Goal: Check status: Check status

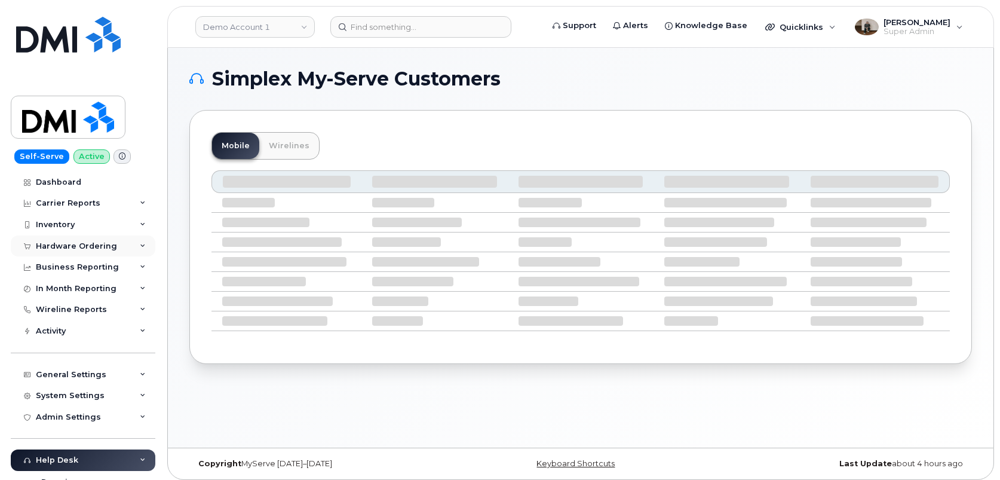
click at [67, 248] on div "Hardware Ordering" at bounding box center [76, 246] width 81 height 10
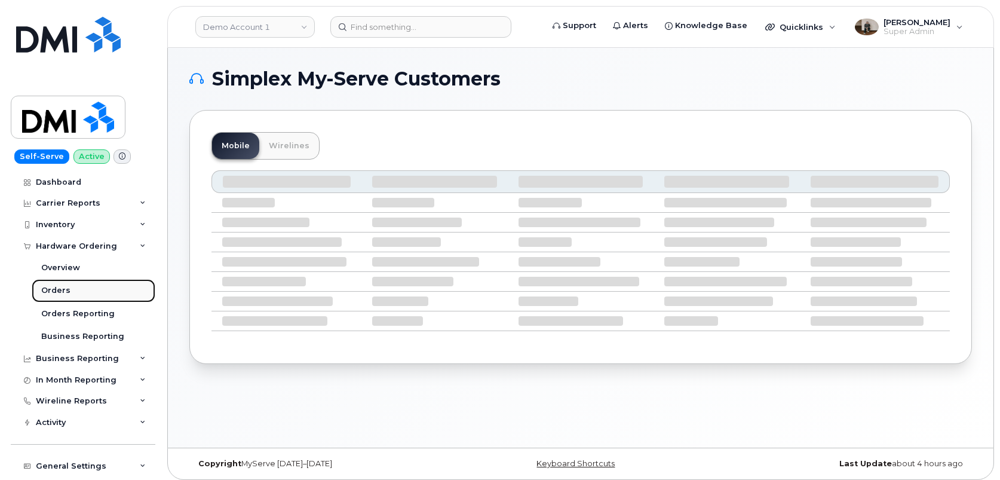
click at [65, 289] on div "Orders" at bounding box center [55, 290] width 29 height 11
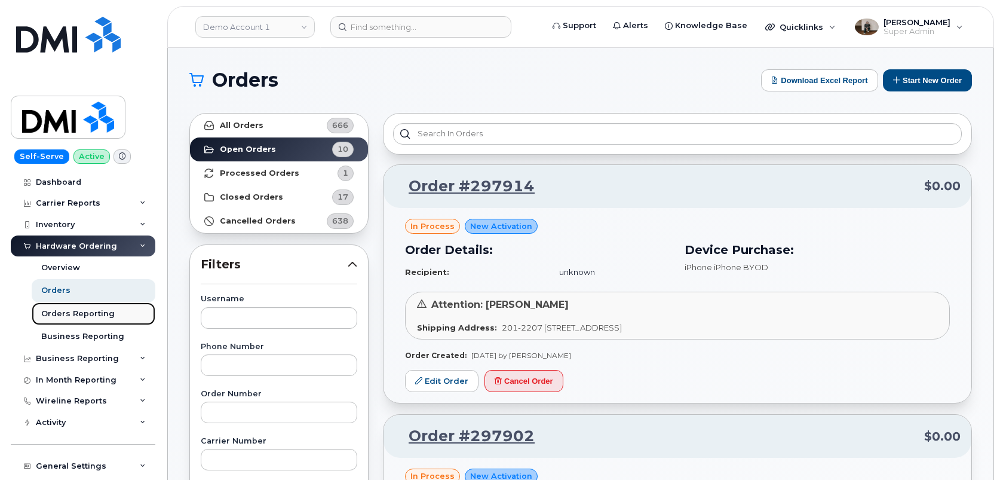
click at [78, 312] on div "Orders Reporting" at bounding box center [77, 313] width 73 height 11
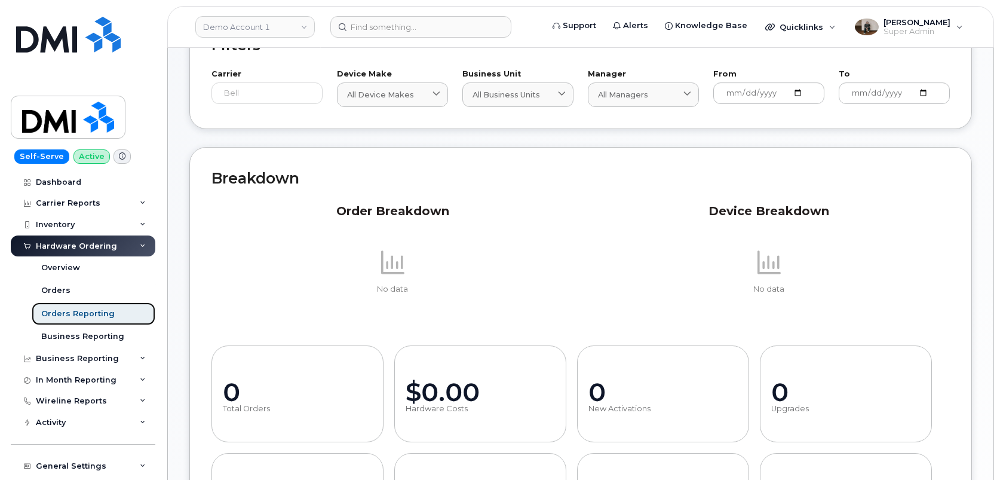
scroll to position [90, 0]
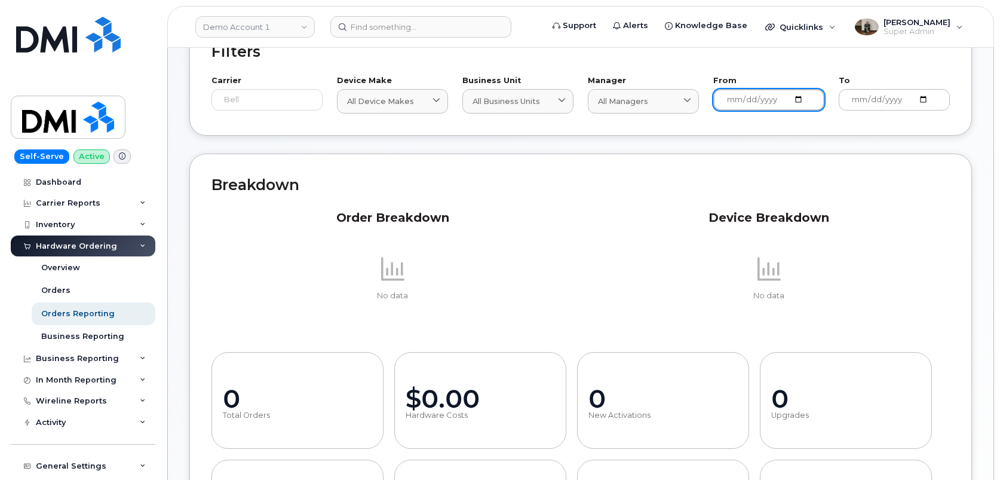
click at [801, 101] on input "[DATE]" at bounding box center [768, 100] width 111 height 22
click at [797, 101] on input "[DATE]" at bounding box center [768, 100] width 111 height 22
click at [889, 124] on div "Filters Carrier Bell Device Make All Device Makes All Device Makes Aircard Andr…" at bounding box center [580, 77] width 783 height 115
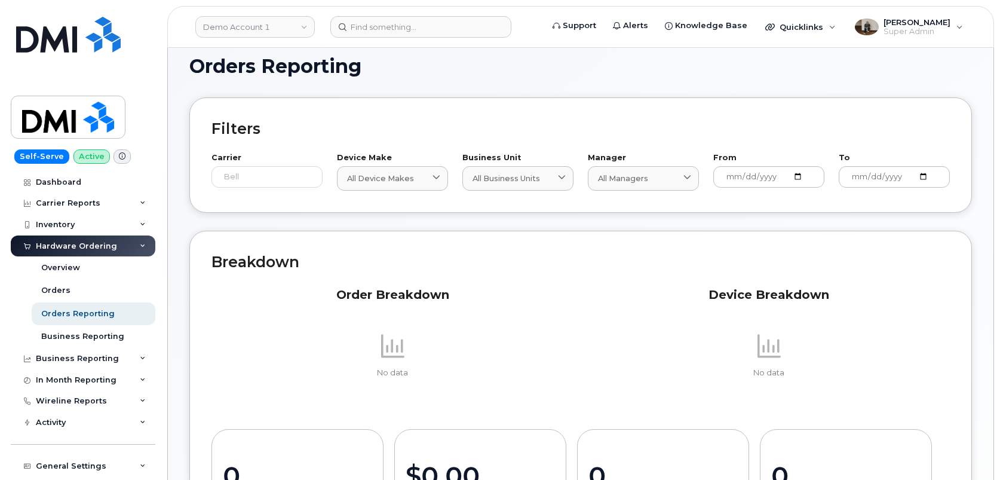
scroll to position [12, 0]
click at [802, 177] on input "[DATE]" at bounding box center [768, 178] width 111 height 22
type input "[DATE]"
click at [932, 177] on input "[DATE]" at bounding box center [894, 178] width 111 height 22
click at [928, 177] on input "[DATE]" at bounding box center [894, 178] width 111 height 22
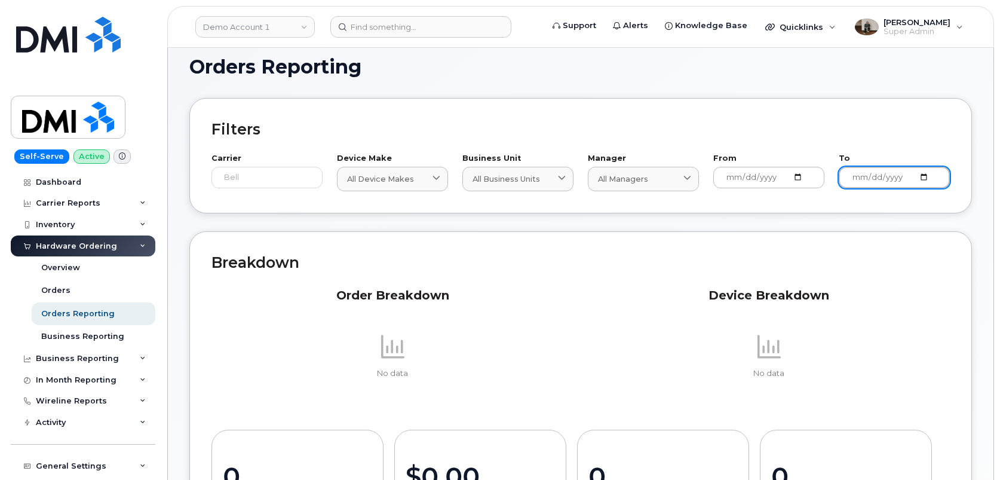
type input "[DATE]"
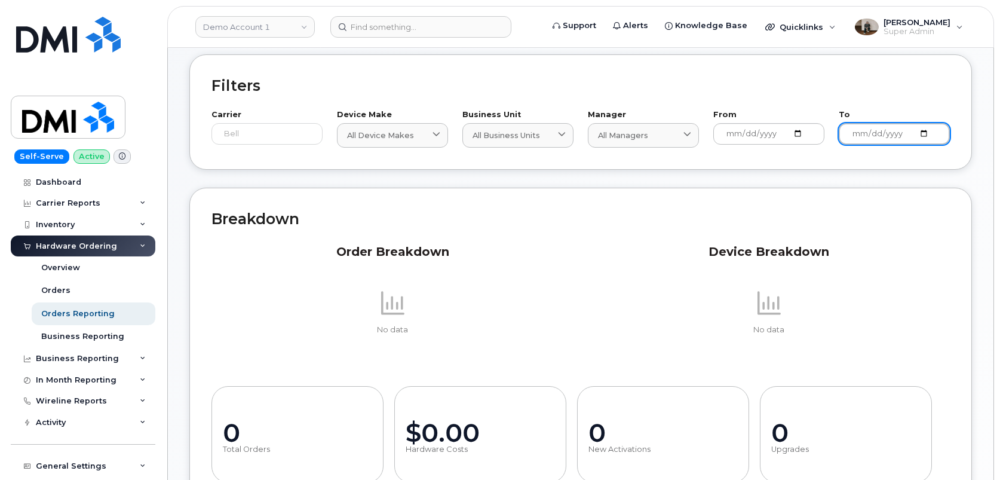
scroll to position [0, 0]
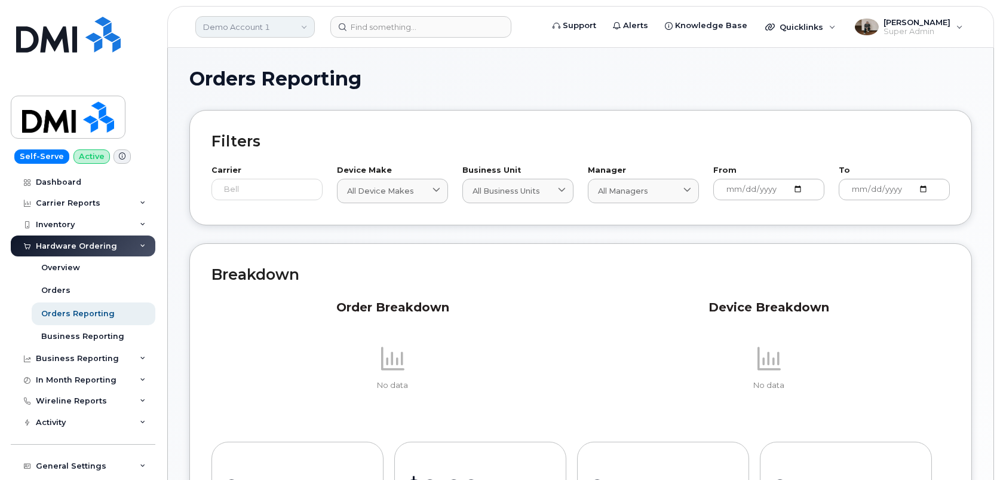
click at [280, 29] on link "Demo Account 1" at bounding box center [254, 27] width 119 height 22
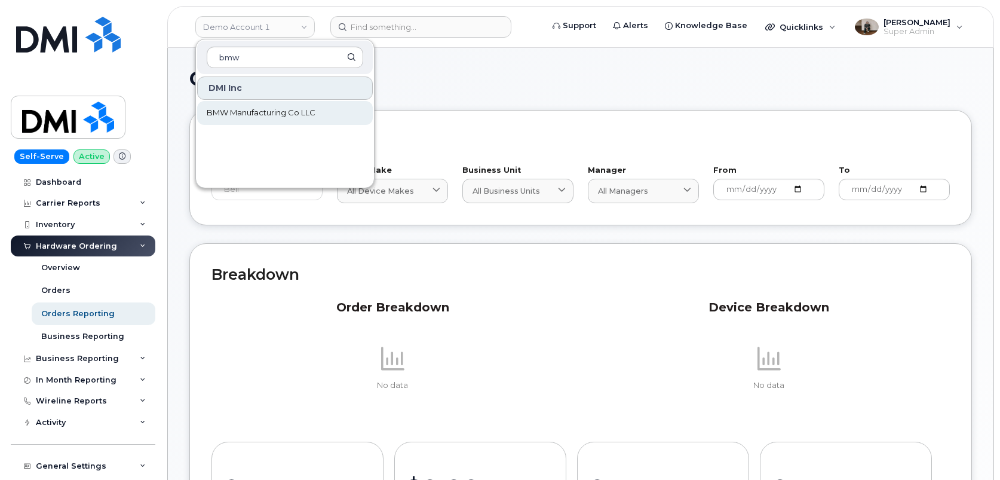
type input "bmw"
click at [277, 116] on span "BMW Manufacturing Co LLC" at bounding box center [261, 113] width 109 height 12
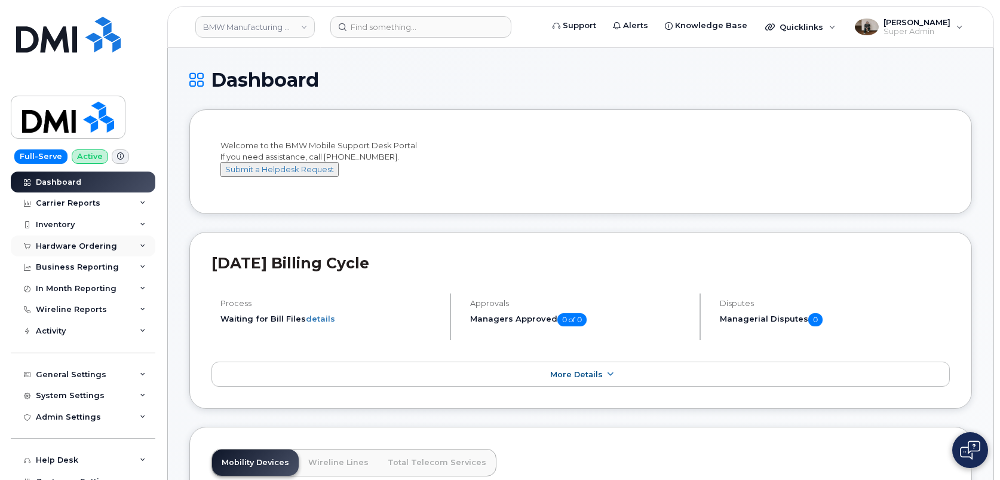
click at [94, 246] on div "Hardware Ordering" at bounding box center [76, 246] width 81 height 10
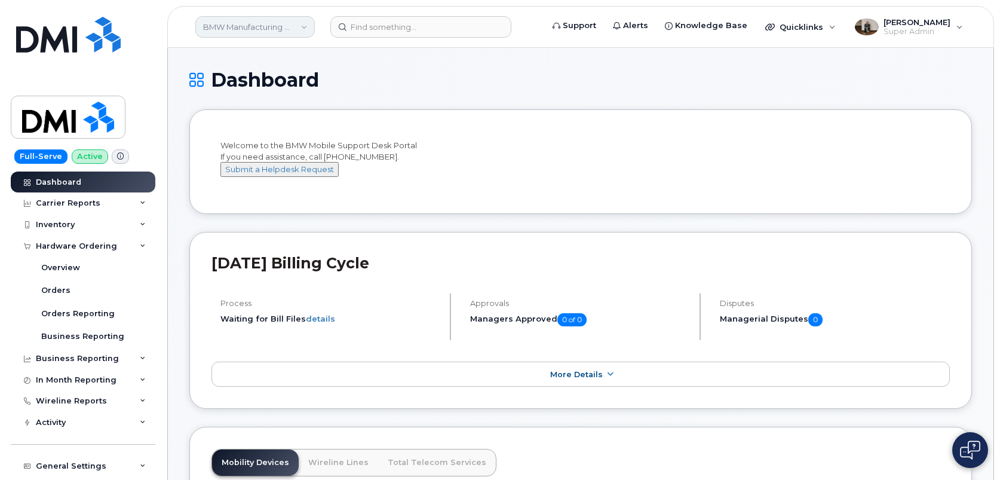
click at [246, 29] on link "BMW Manufacturing Co LLC" at bounding box center [254, 27] width 119 height 22
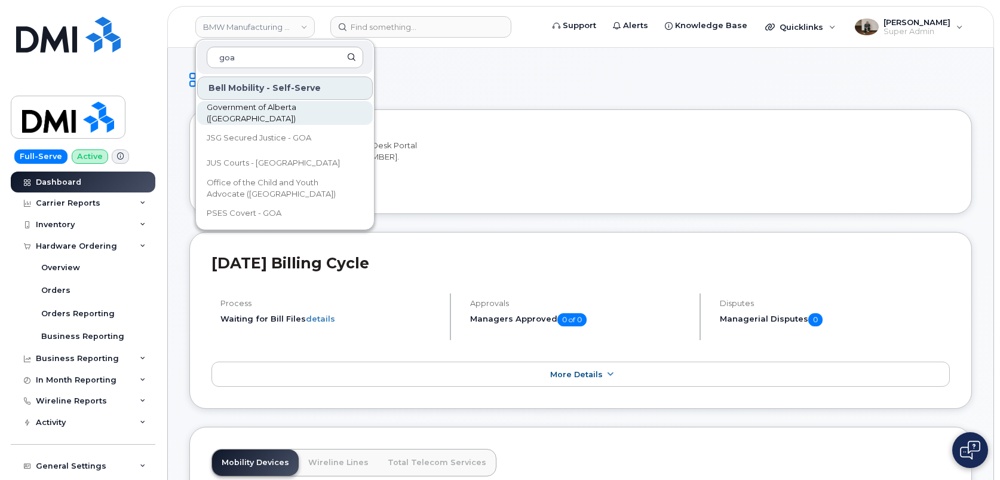
type input "goa"
click at [289, 115] on span "Government of Alberta ([GEOGRAPHIC_DATA])" at bounding box center [275, 113] width 137 height 23
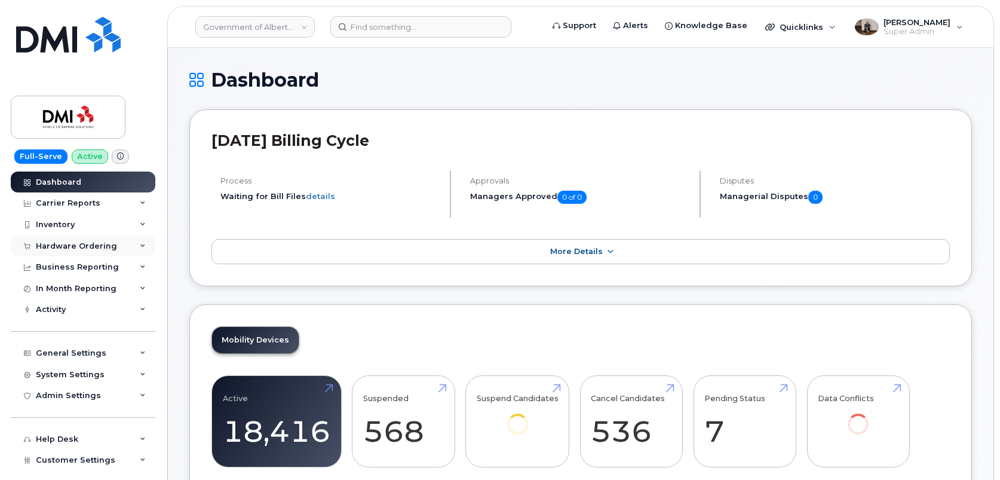
click at [99, 241] on div "Hardware Ordering" at bounding box center [76, 246] width 81 height 10
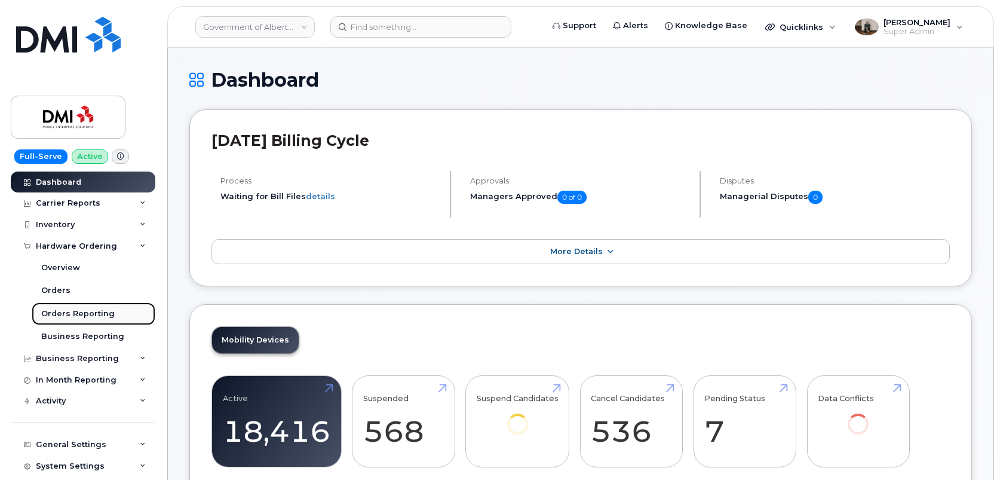
click at [76, 312] on div "Orders Reporting" at bounding box center [77, 313] width 73 height 11
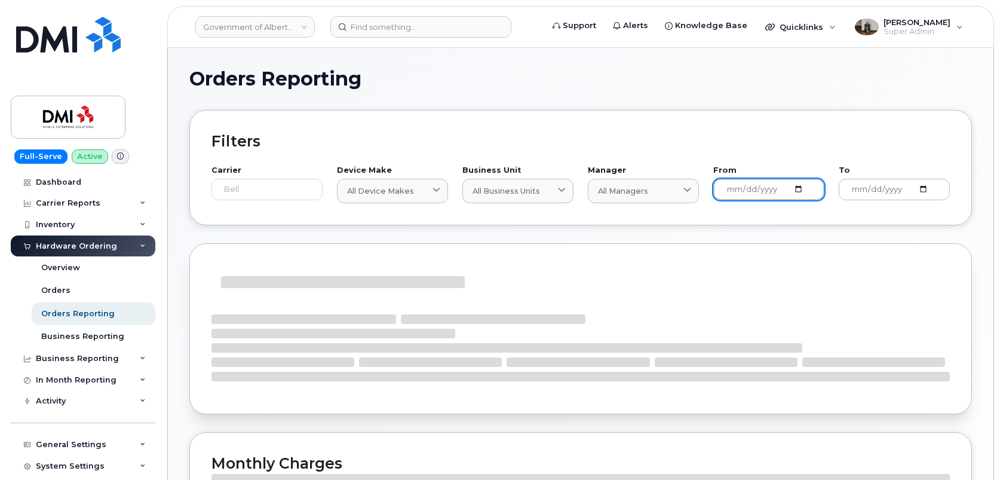
click at [802, 191] on input "[DATE]" at bounding box center [768, 190] width 111 height 22
type input "[DATE]"
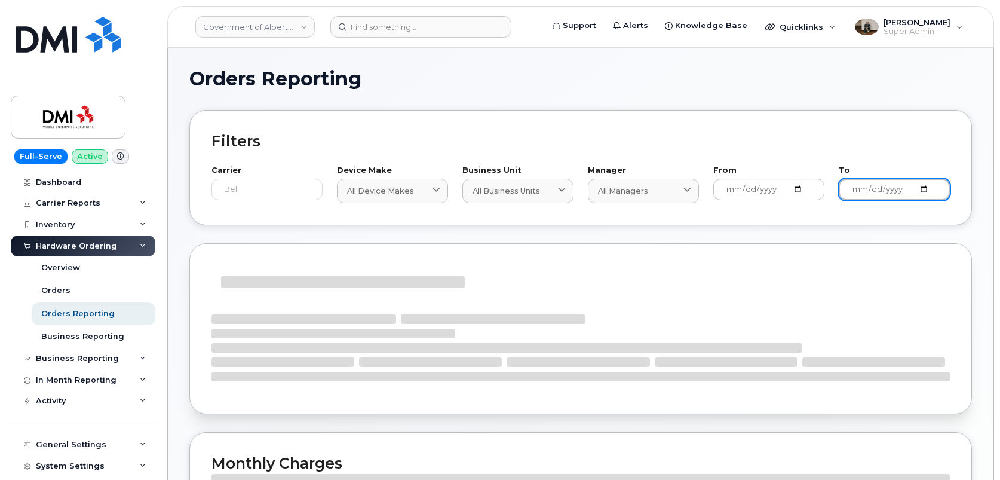
click at [927, 191] on input "[DATE]" at bounding box center [894, 190] width 111 height 22
click at [923, 192] on input "[DATE]" at bounding box center [894, 190] width 111 height 22
type input "2025-07-31"
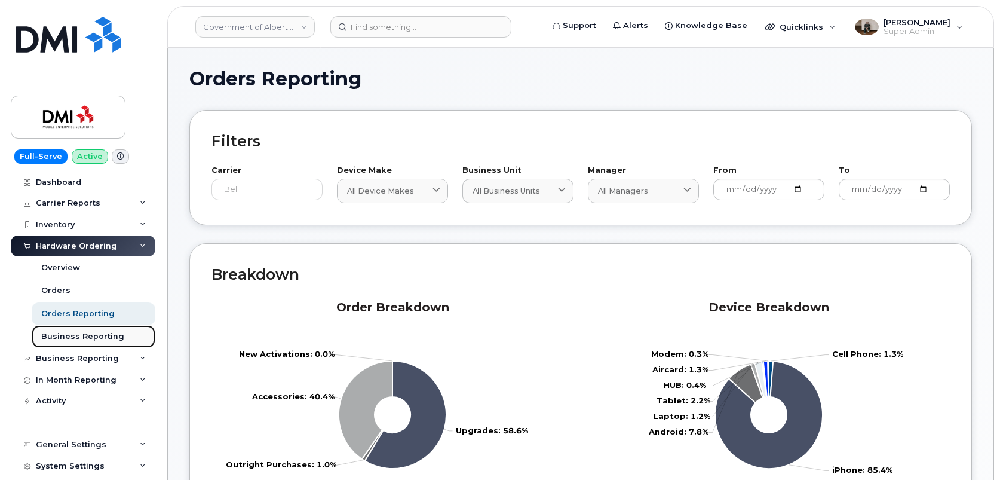
click at [102, 339] on div "Business Reporting" at bounding box center [82, 336] width 83 height 11
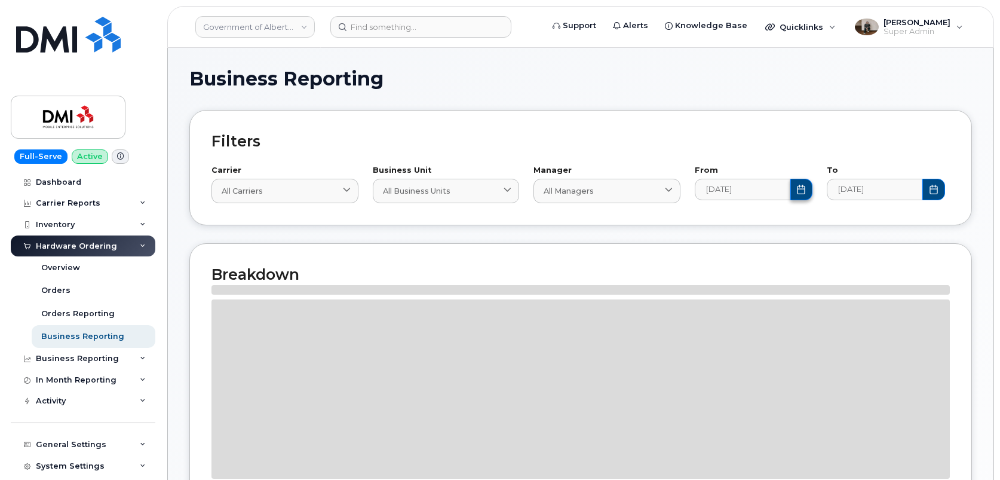
click at [792, 192] on button "Choose Date" at bounding box center [801, 190] width 23 height 22
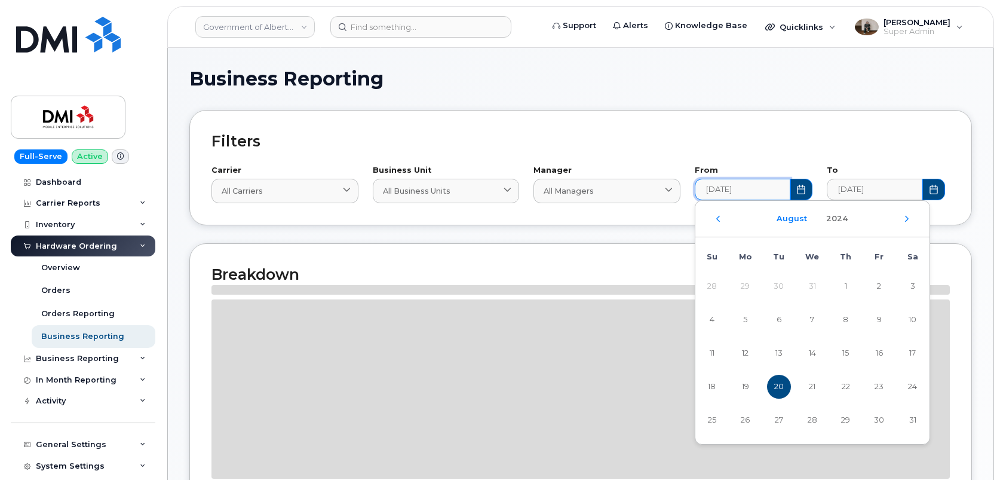
click at [800, 220] on button "August" at bounding box center [791, 219] width 45 height 22
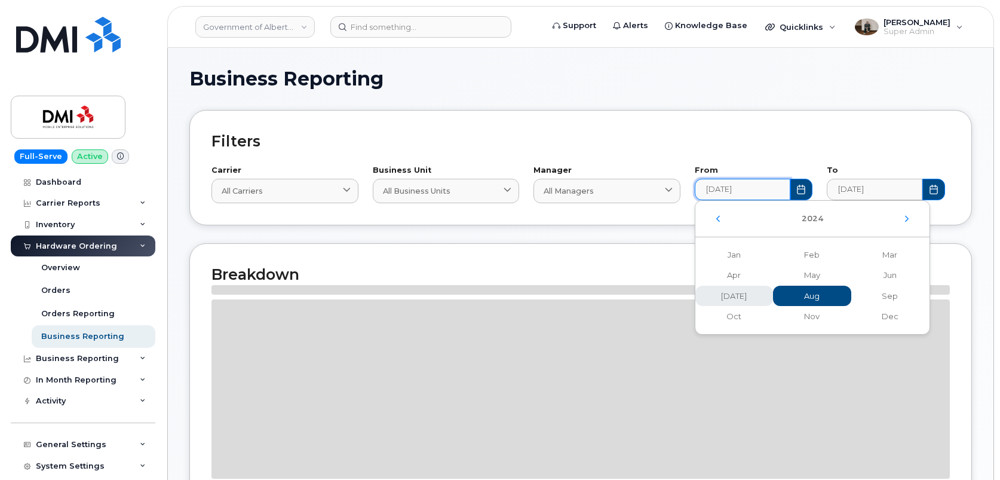
click at [773, 294] on span "Jul" at bounding box center [812, 296] width 78 height 21
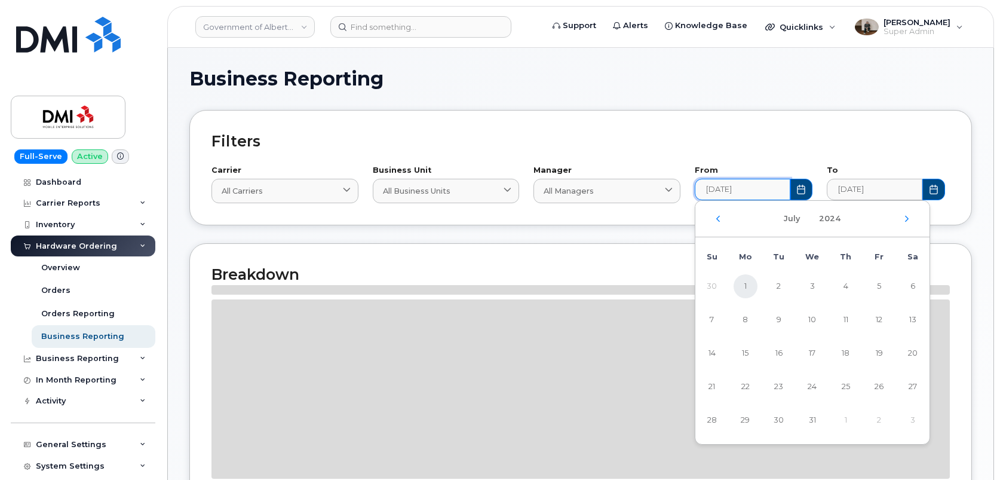
click at [747, 290] on span "1" at bounding box center [746, 286] width 24 height 24
type input "[DATE]"
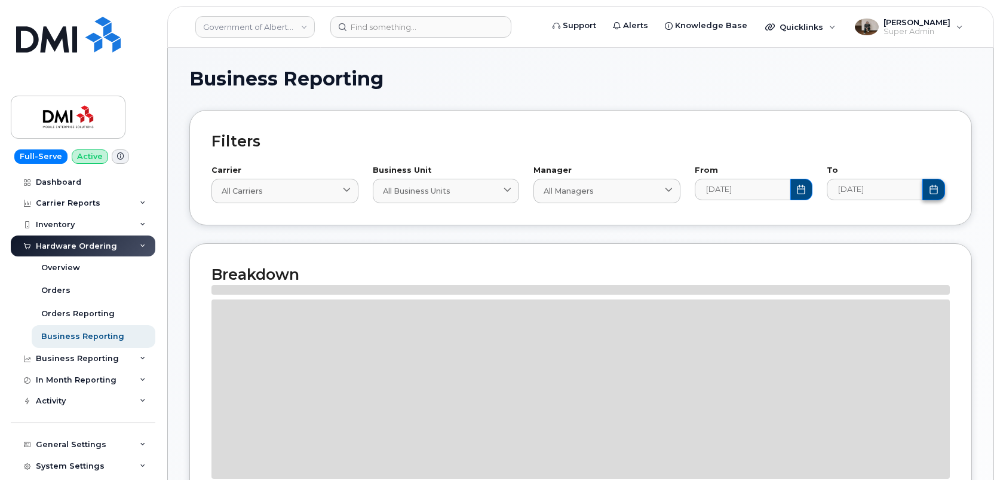
click at [938, 192] on icon "Choose Date" at bounding box center [934, 190] width 10 height 10
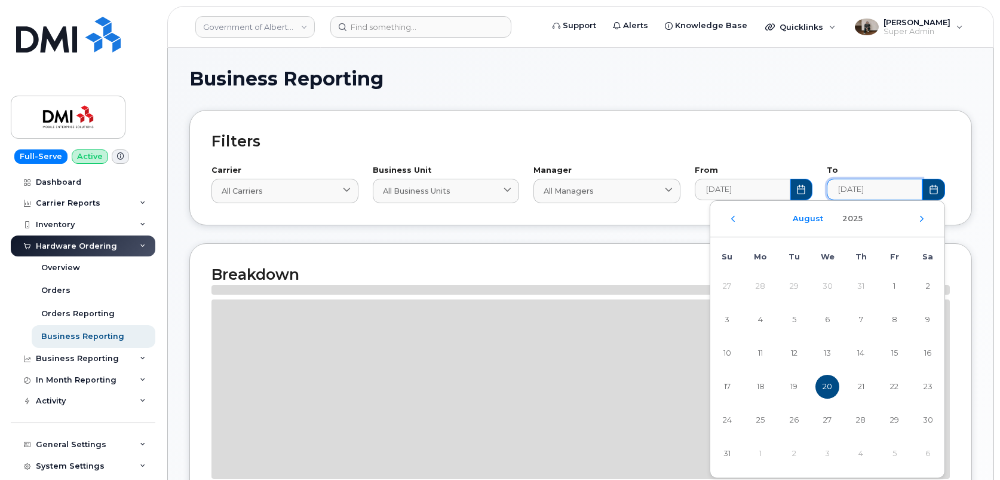
click at [803, 219] on button "August" at bounding box center [808, 219] width 45 height 22
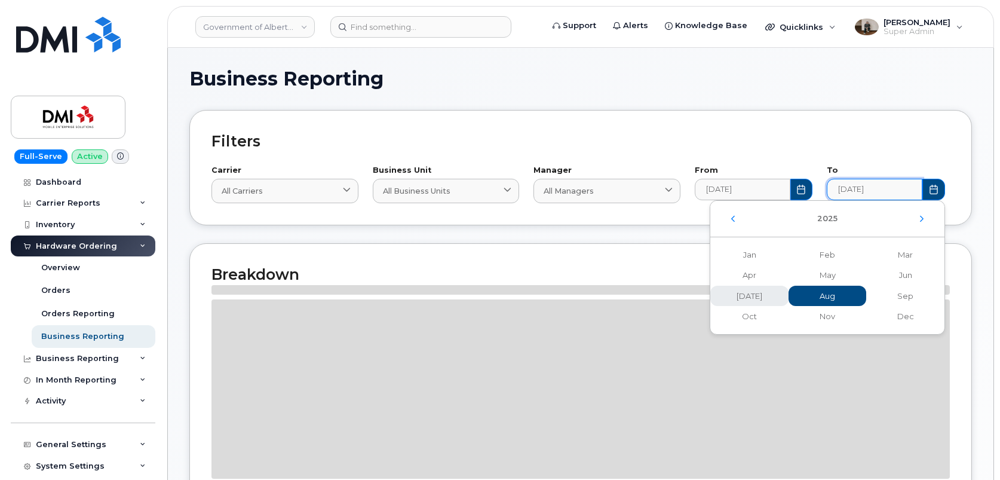
click at [789, 296] on span "Jul" at bounding box center [828, 296] width 78 height 21
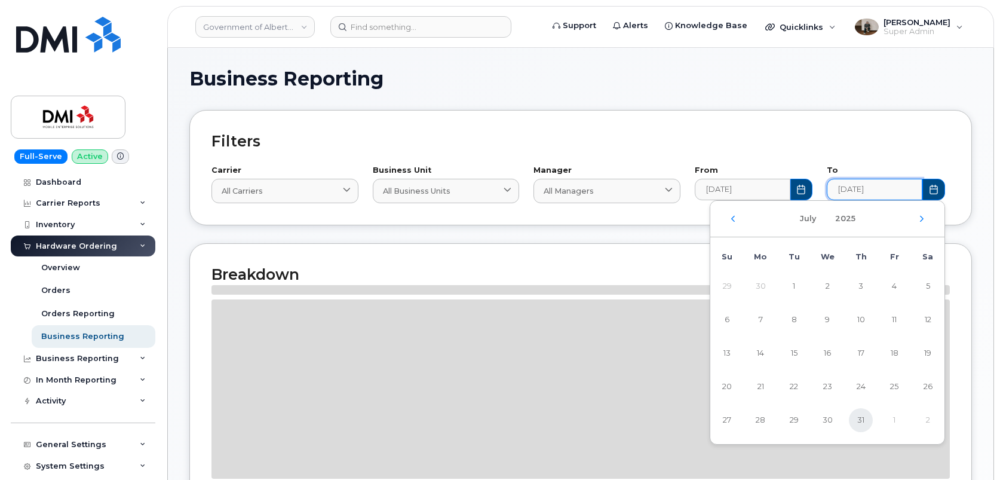
click at [856, 418] on span "31" at bounding box center [861, 420] width 24 height 24
type input "2025-07-31"
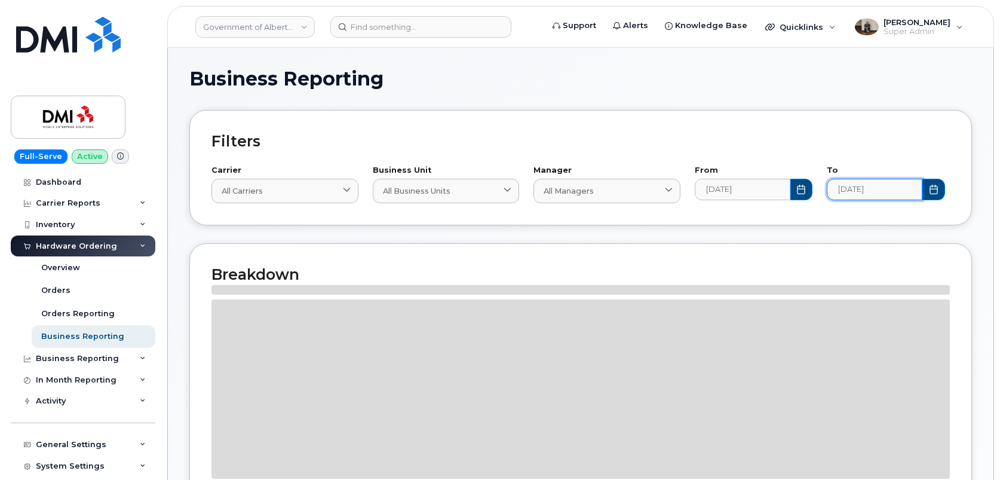
click at [858, 143] on h2 "Filters" at bounding box center [580, 141] width 738 height 18
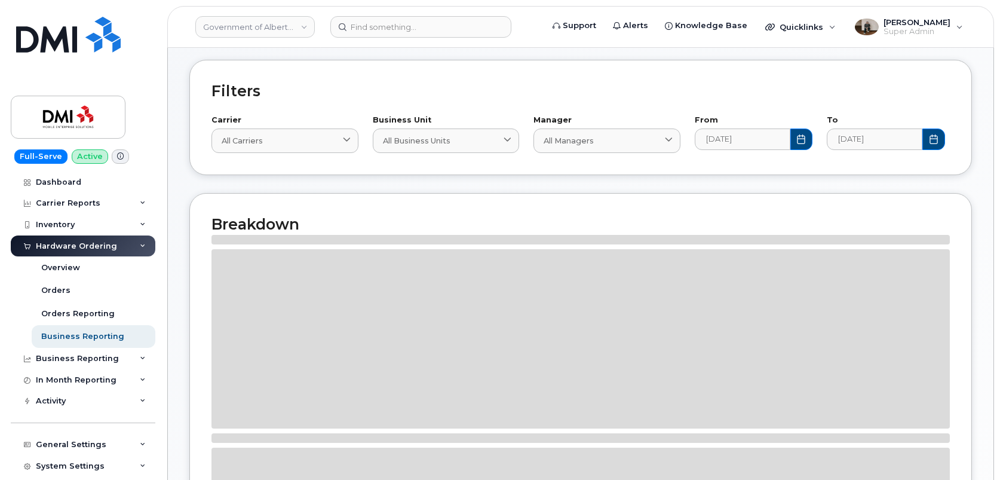
scroll to position [48, 0]
